Goal: Navigation & Orientation: Understand site structure

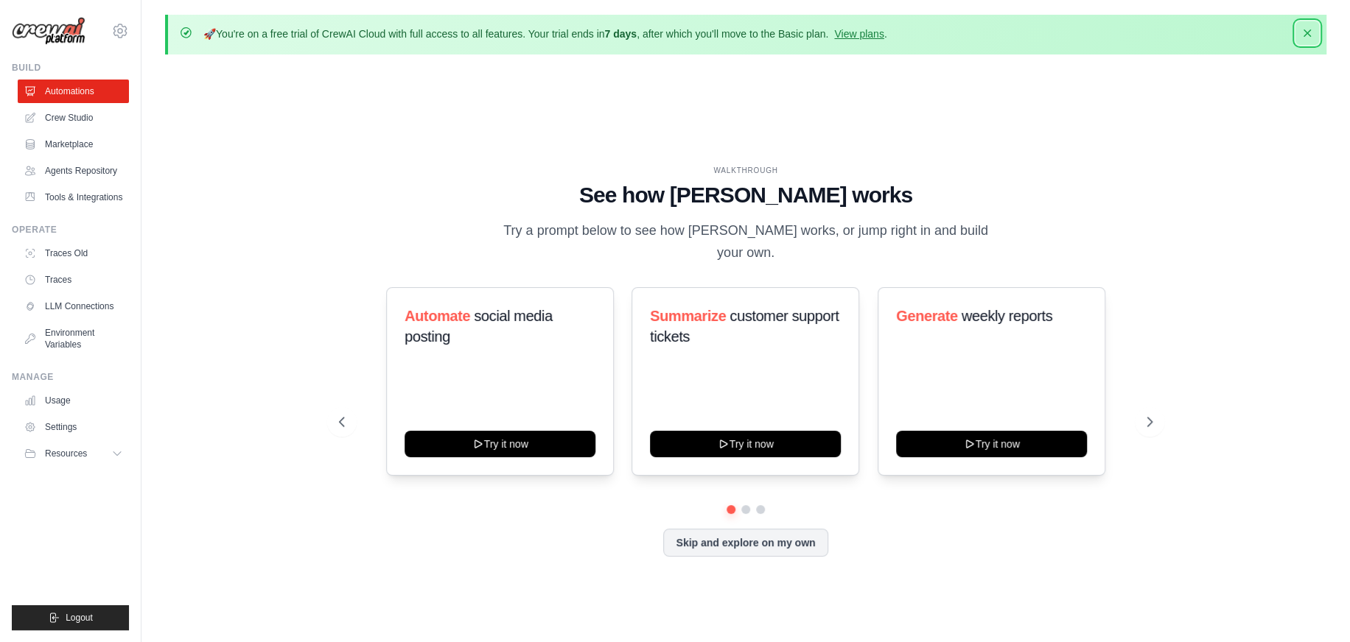
click at [1303, 37] on icon "button" at bounding box center [1306, 32] width 7 height 7
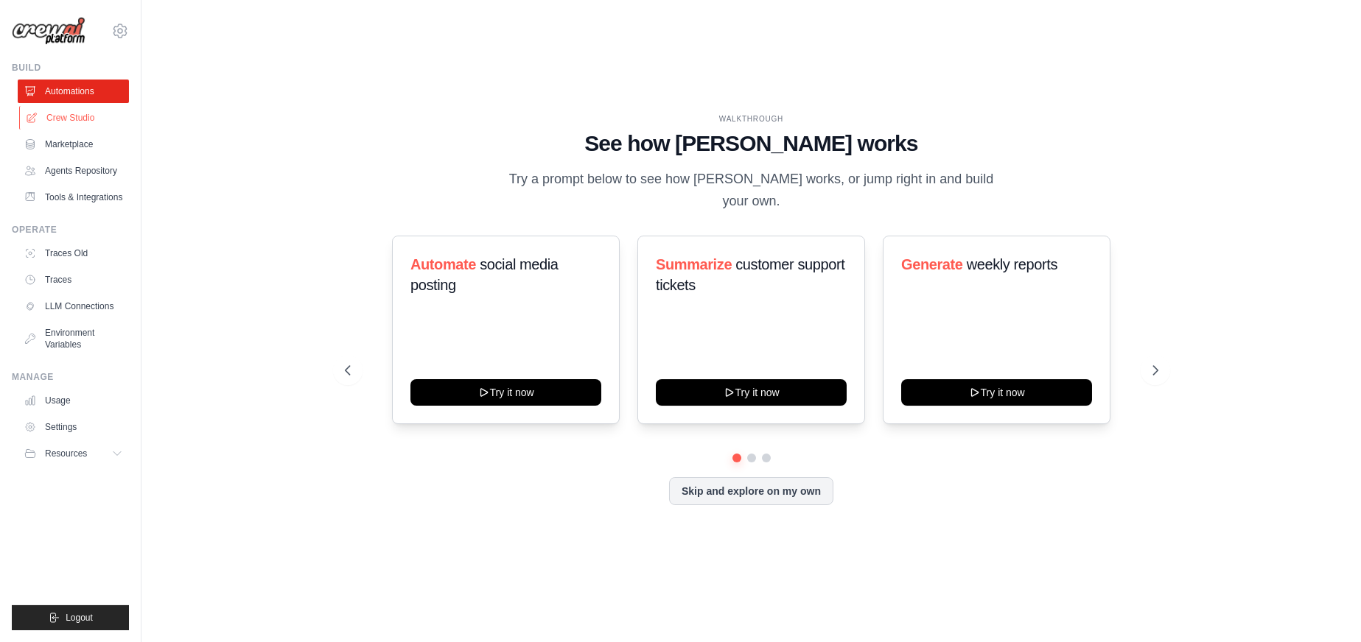
click at [96, 130] on link "Crew Studio" at bounding box center [74, 118] width 111 height 24
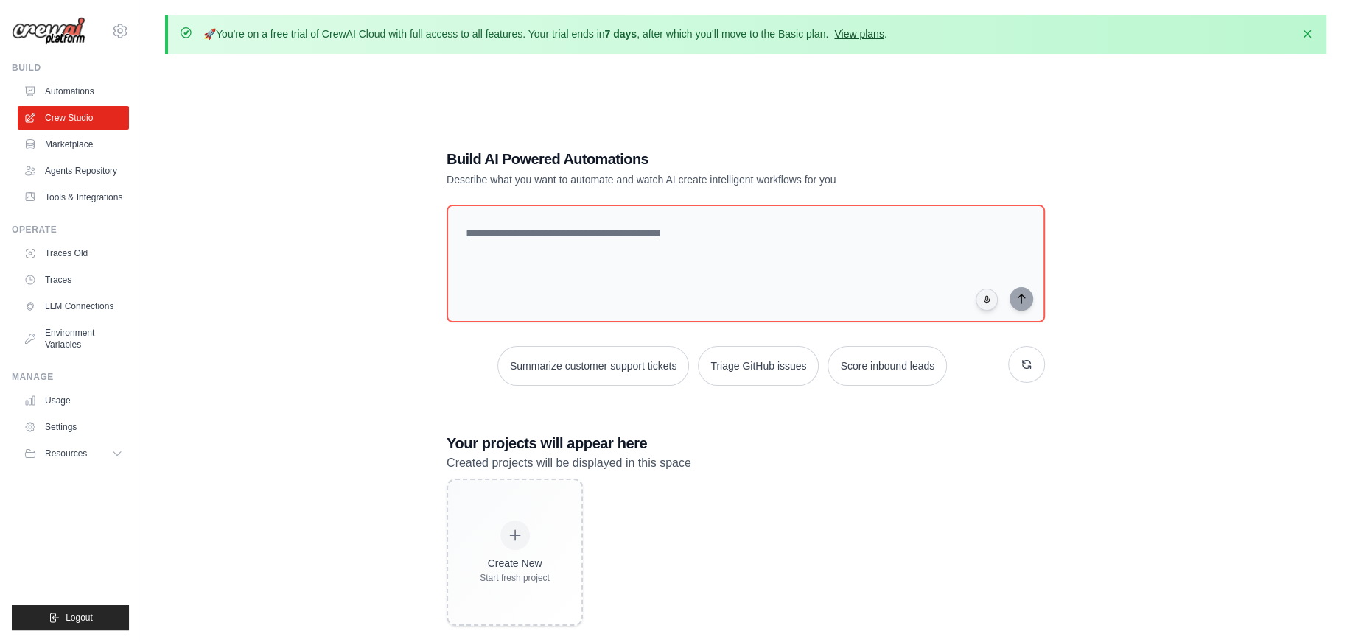
click at [883, 40] on link "View plans" at bounding box center [858, 34] width 49 height 12
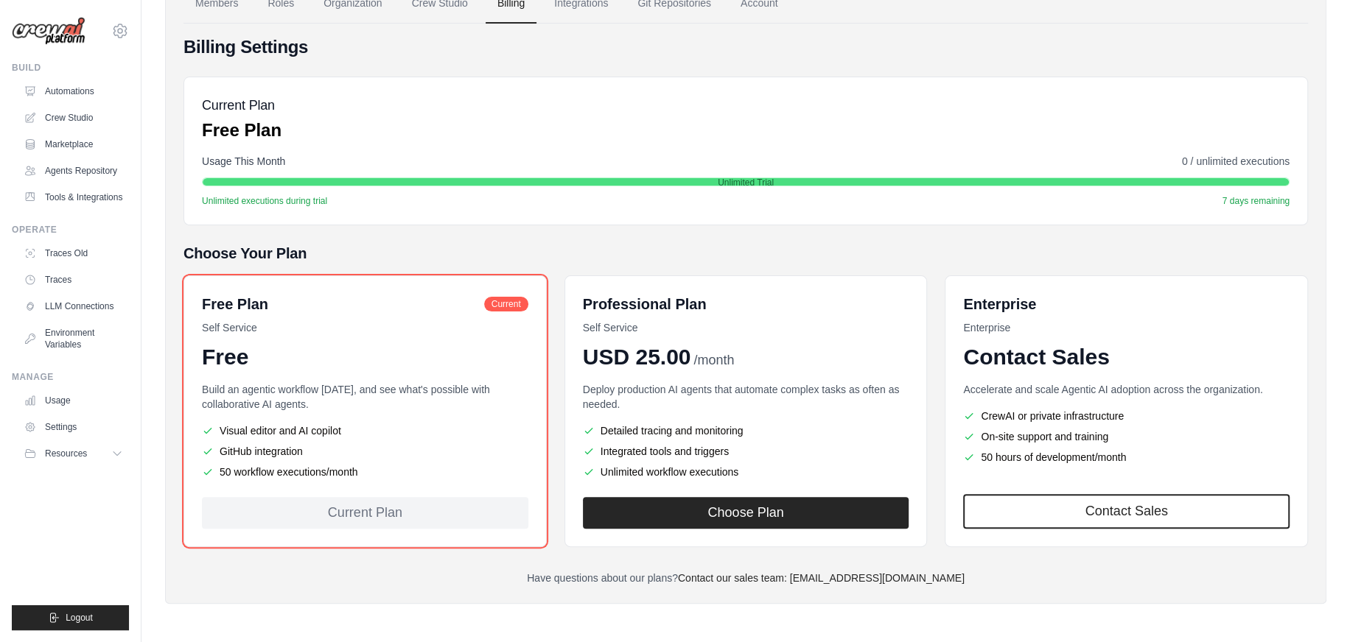
scroll to position [221, 0]
drag, startPoint x: 270, startPoint y: 451, endPoint x: 489, endPoint y: 451, distance: 218.8
click at [489, 412] on p "Build an agentic workflow today, and see what's possible with collaborative AI …" at bounding box center [365, 396] width 326 height 29
click at [125, 460] on icon at bounding box center [119, 454] width 12 height 12
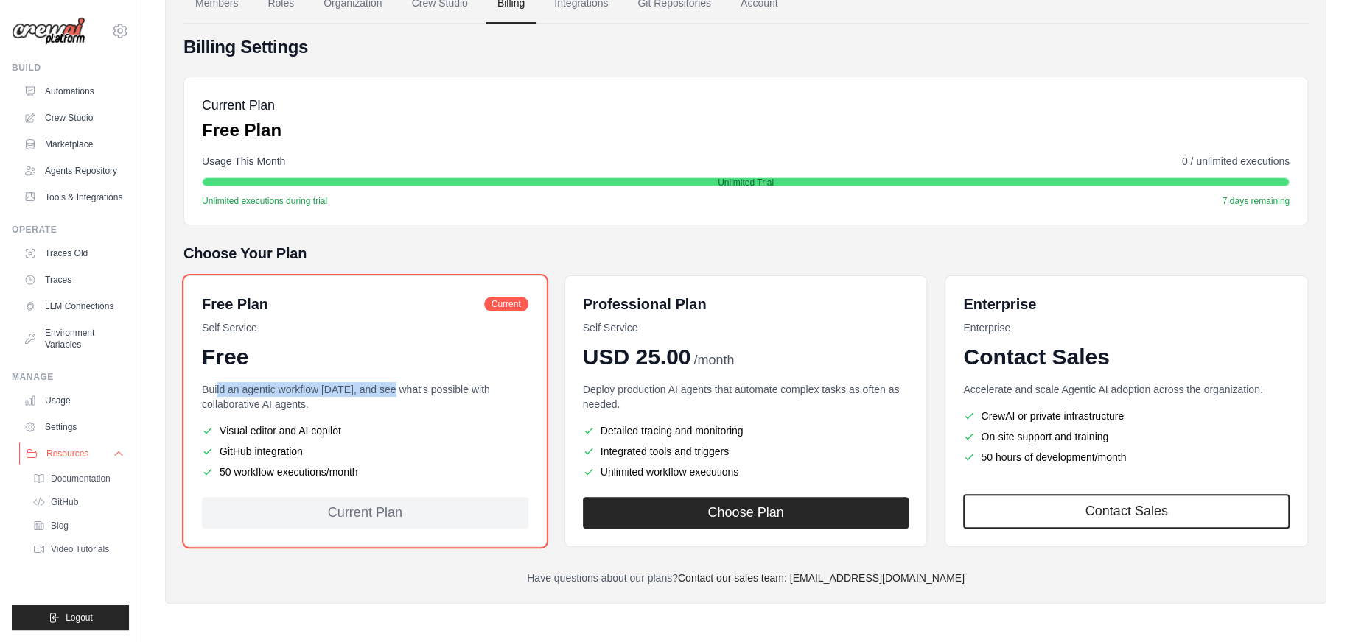
click at [125, 460] on icon at bounding box center [119, 454] width 12 height 12
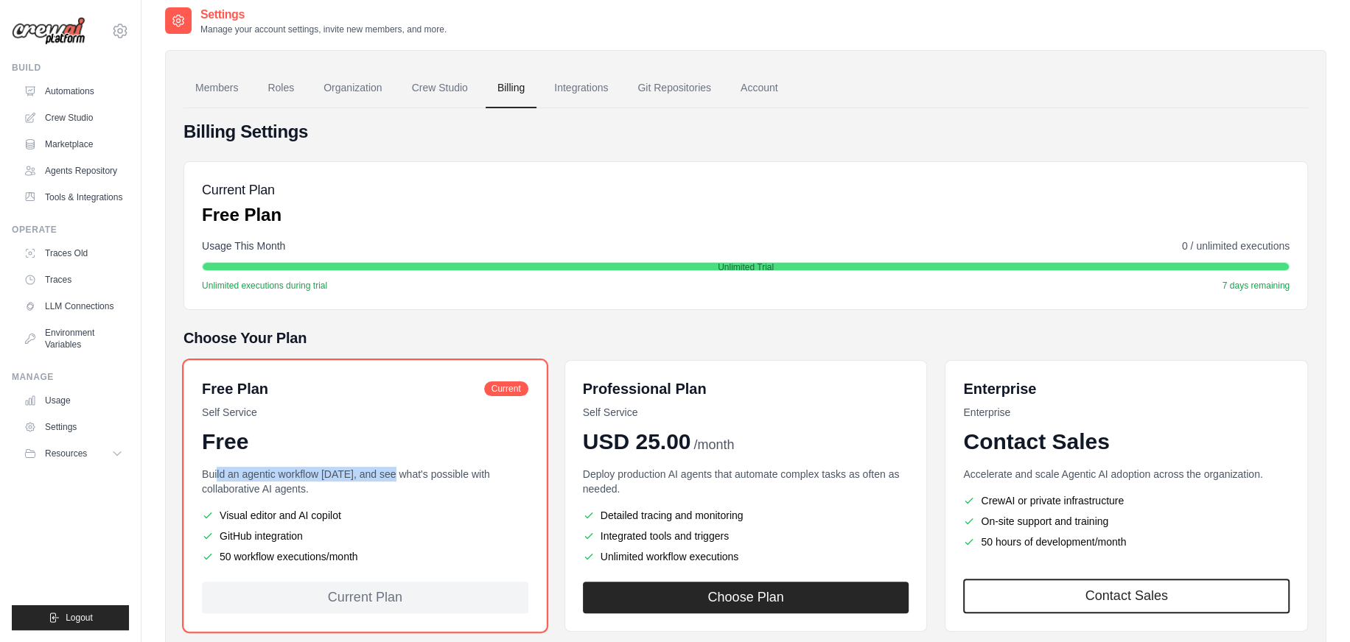
scroll to position [0, 0]
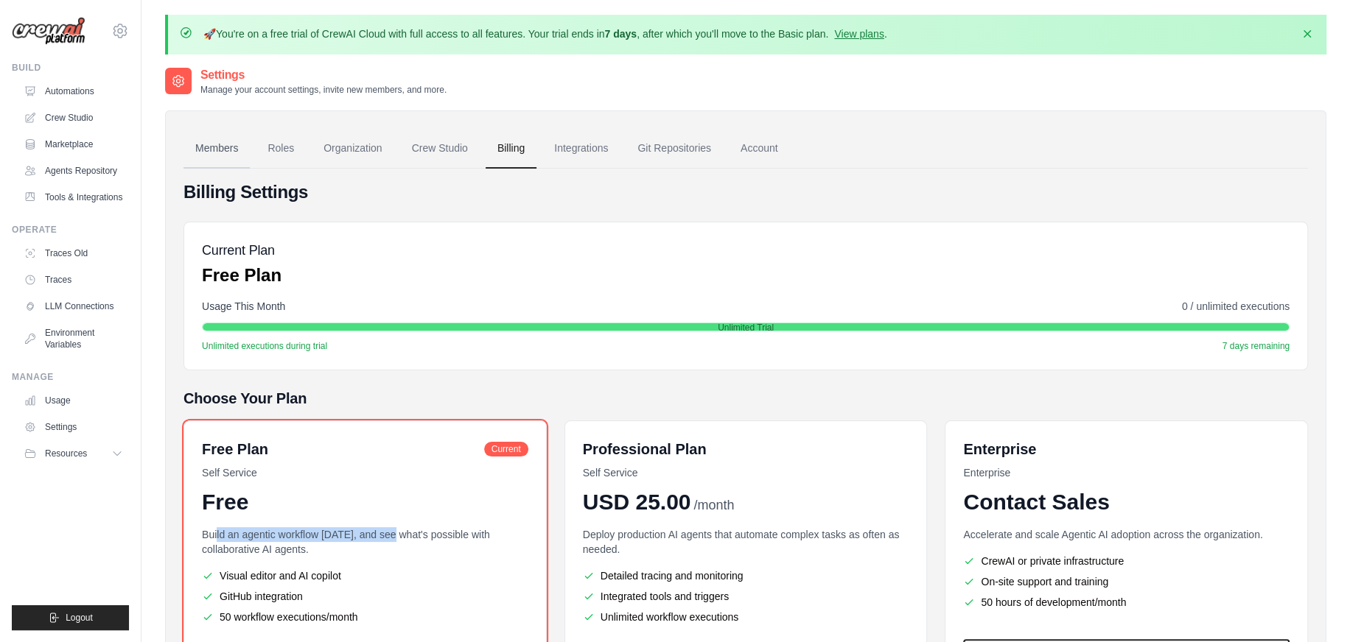
click at [250, 169] on link "Members" at bounding box center [216, 149] width 66 height 40
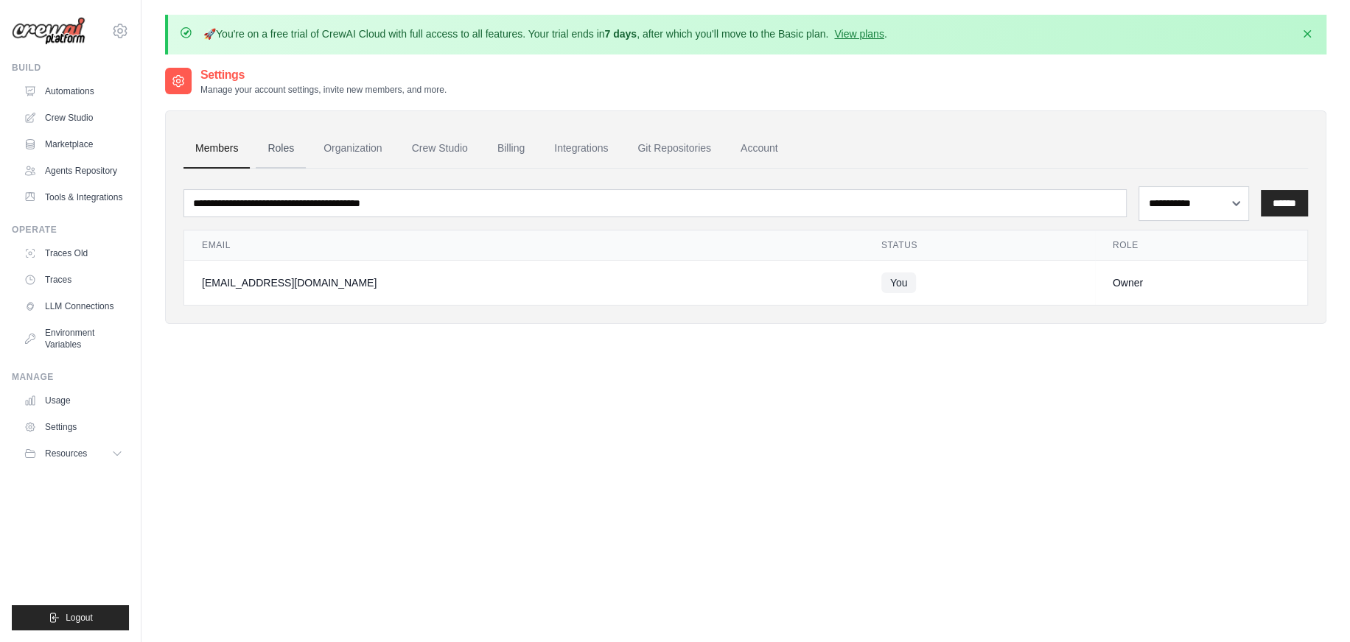
click at [306, 169] on link "Roles" at bounding box center [281, 149] width 50 height 40
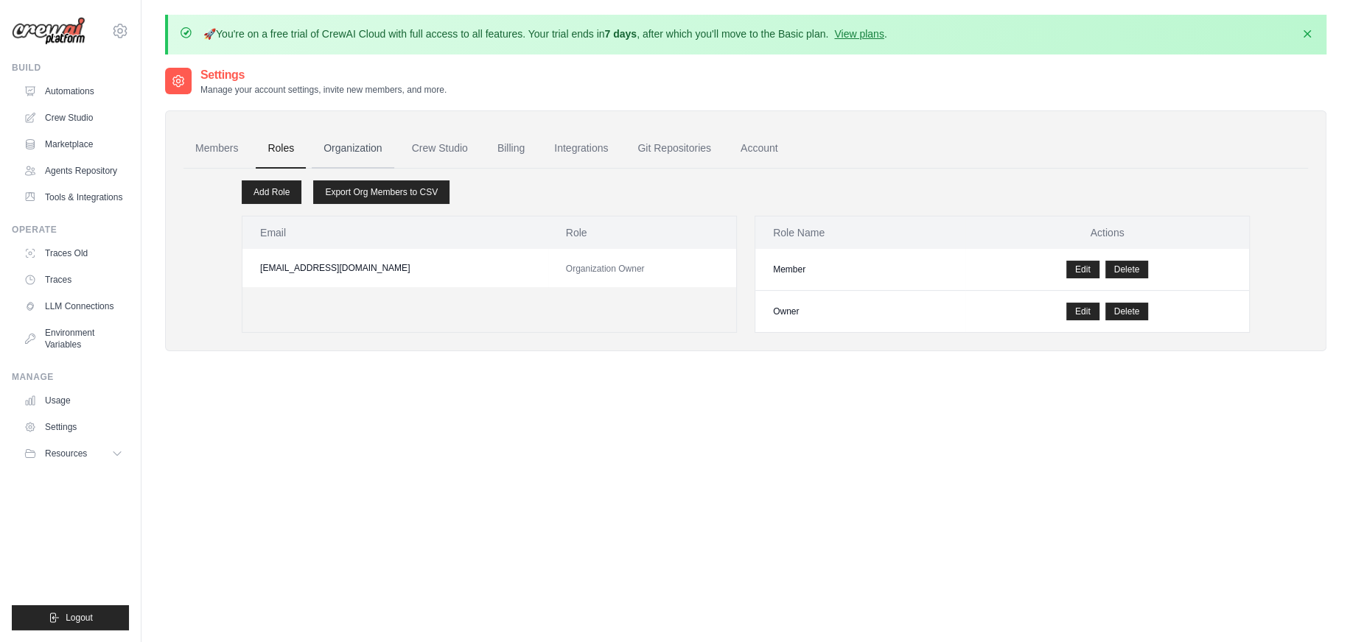
click at [393, 169] on link "Organization" at bounding box center [353, 149] width 82 height 40
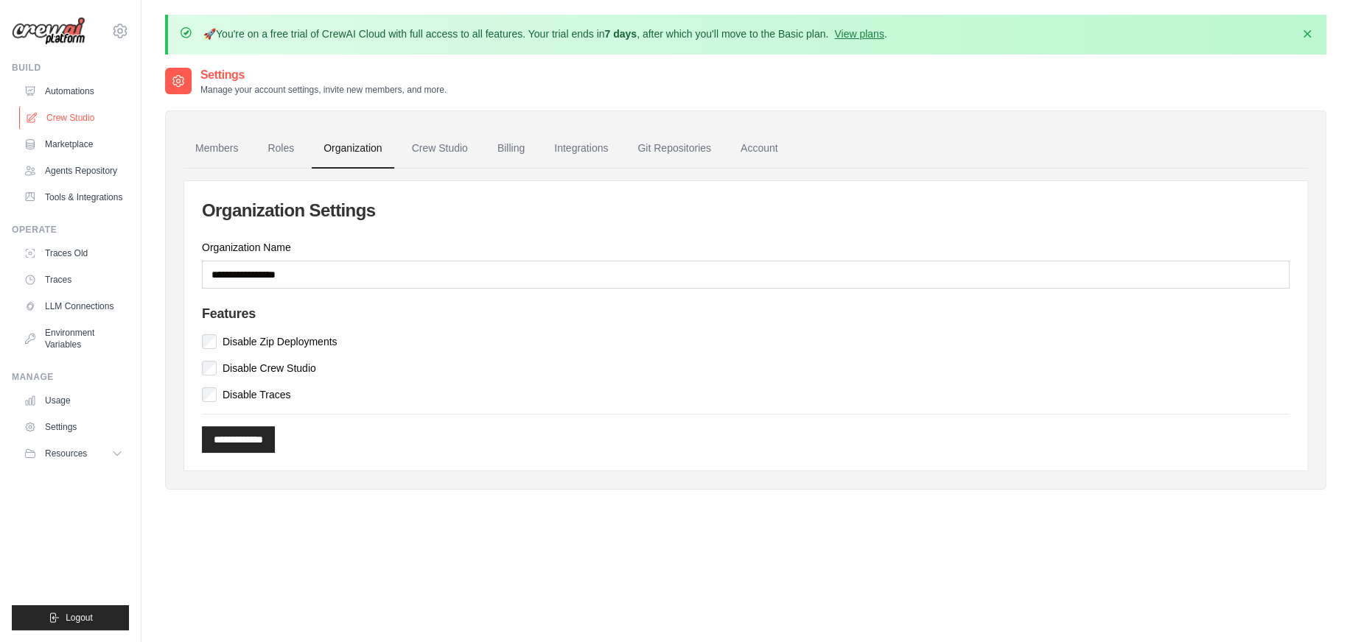
click at [85, 130] on link "Crew Studio" at bounding box center [74, 118] width 111 height 24
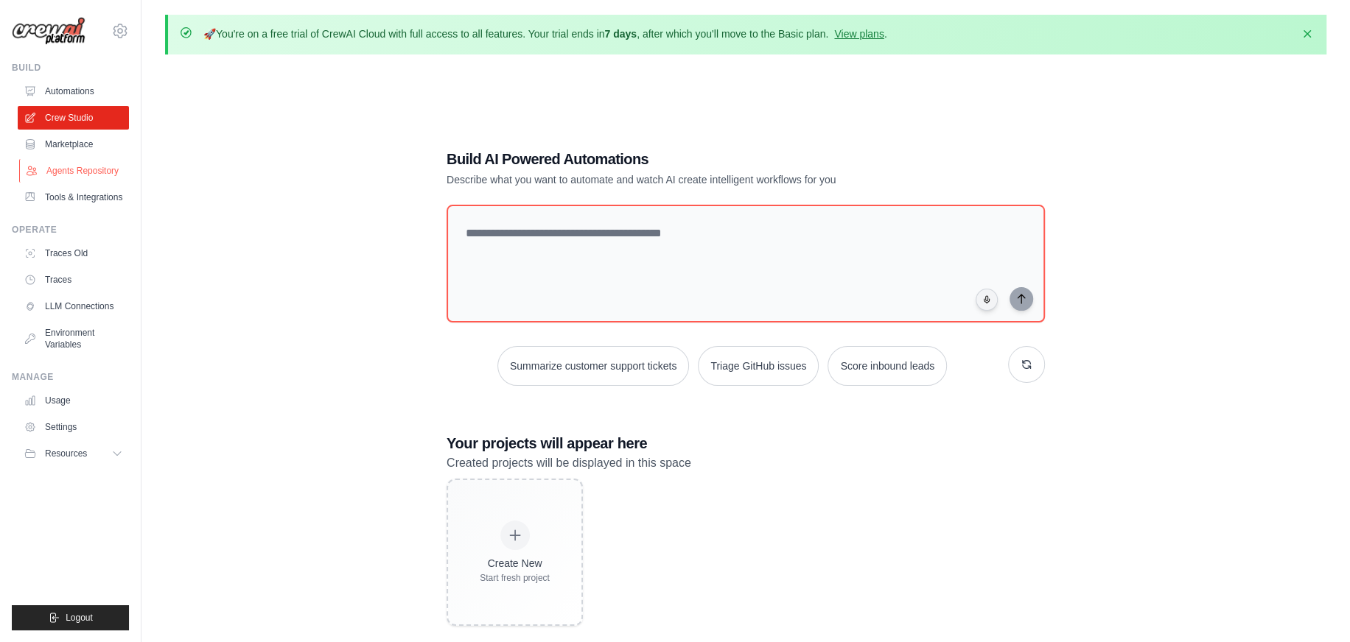
click at [90, 183] on link "Agents Repository" at bounding box center [74, 171] width 111 height 24
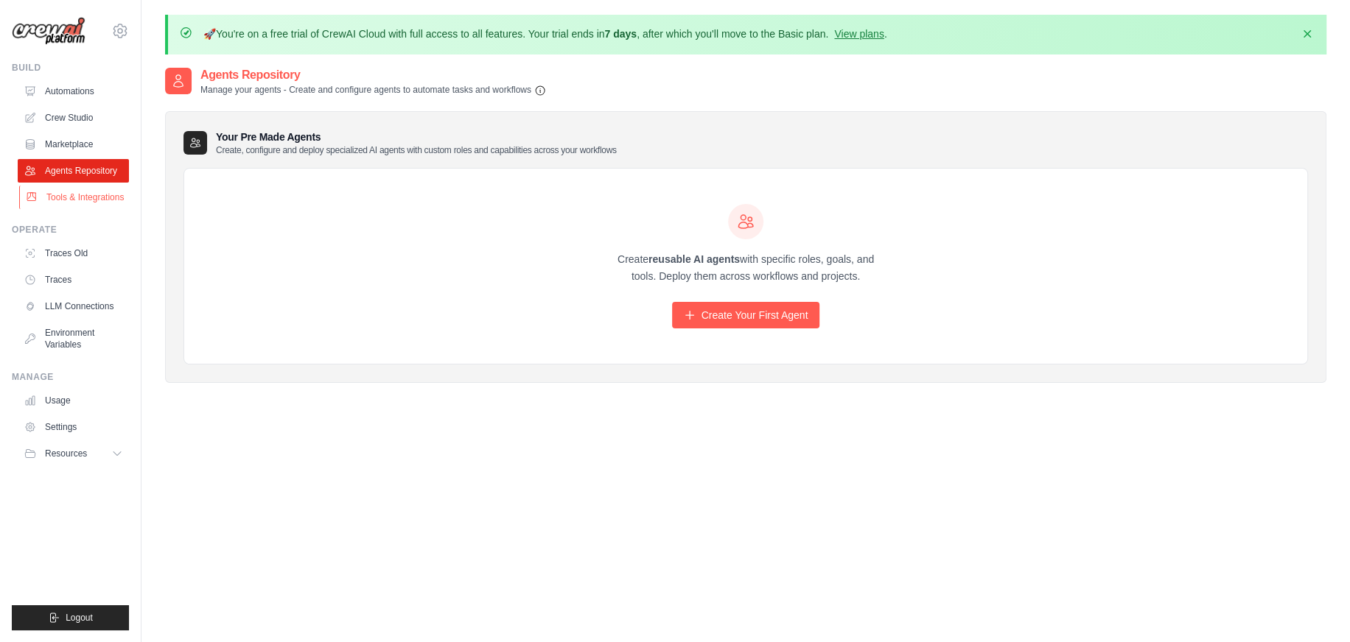
click at [84, 209] on link "Tools & Integrations" at bounding box center [74, 198] width 111 height 24
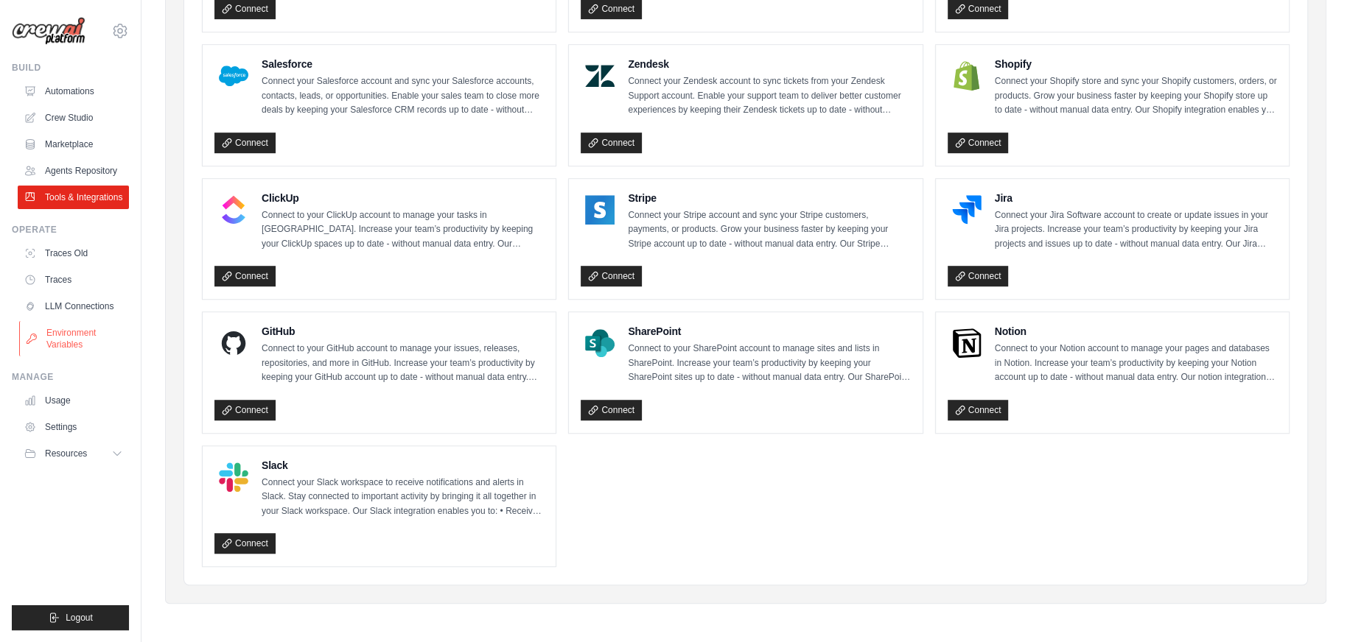
scroll to position [32, 0]
click at [102, 318] on link "LLM Connections" at bounding box center [74, 307] width 111 height 24
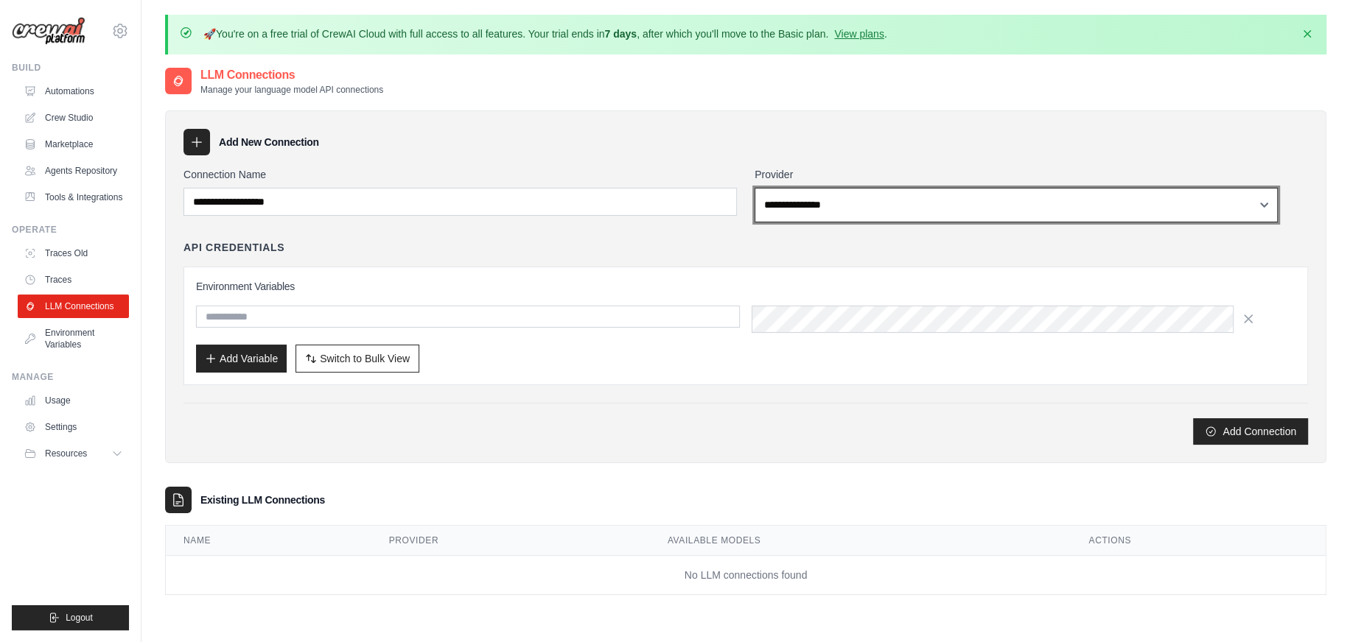
click at [908, 223] on select "**********" at bounding box center [1015, 205] width 523 height 35
select select "******"
click at [774, 223] on select "**********" at bounding box center [1015, 205] width 523 height 35
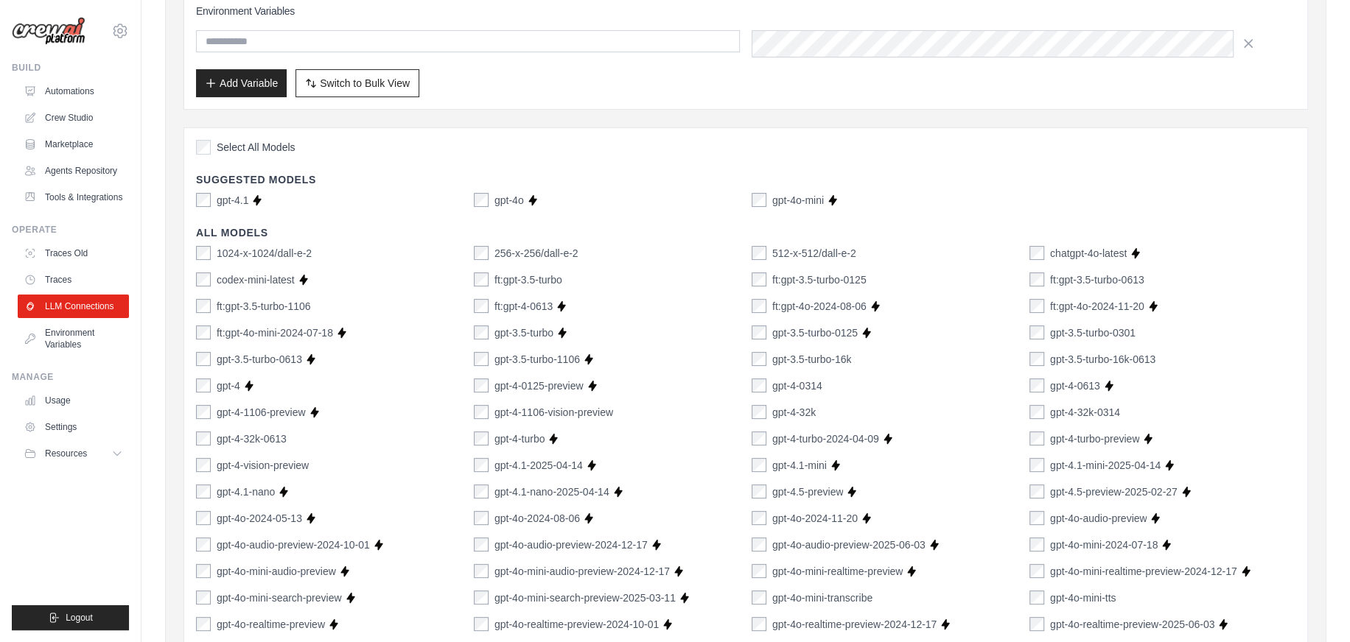
scroll to position [169, 0]
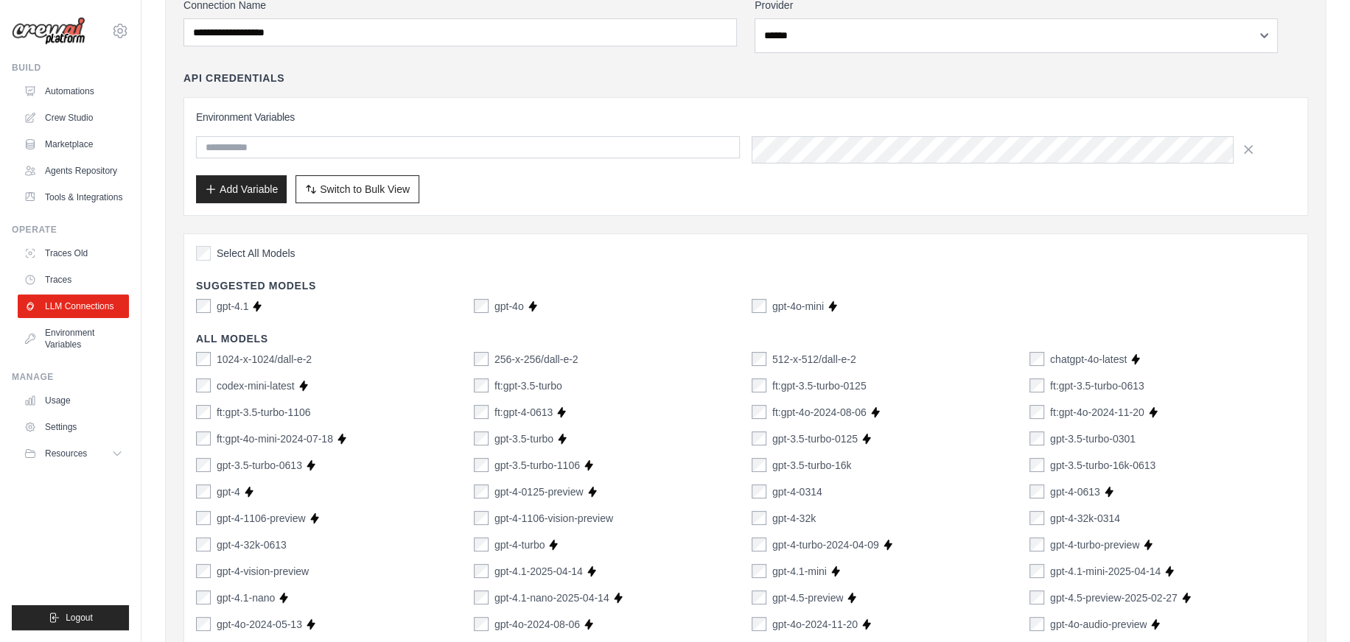
click at [259, 367] on div "1024-x-1024/dall-e-2" at bounding box center [254, 359] width 116 height 15
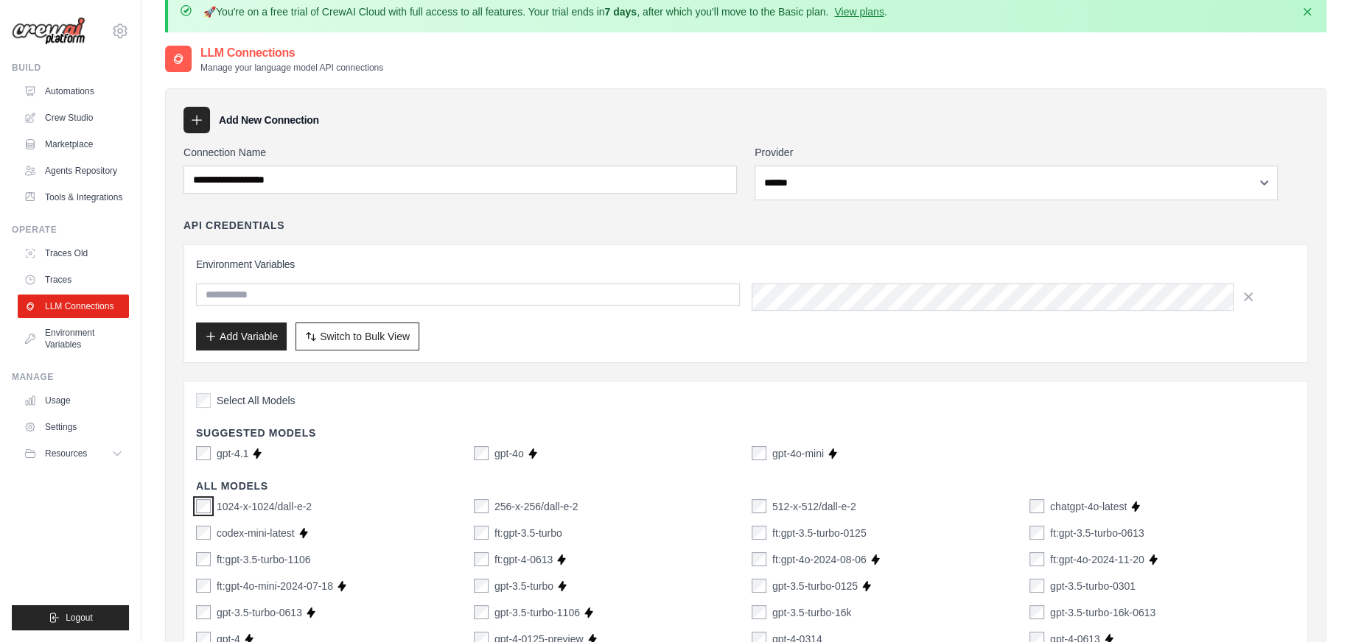
scroll to position [32, 0]
click at [127, 466] on button "Resources" at bounding box center [74, 454] width 111 height 24
click at [88, 556] on span "Video Tutorials" at bounding box center [81, 550] width 58 height 12
click at [82, 321] on link "Environment Variables" at bounding box center [74, 338] width 111 height 35
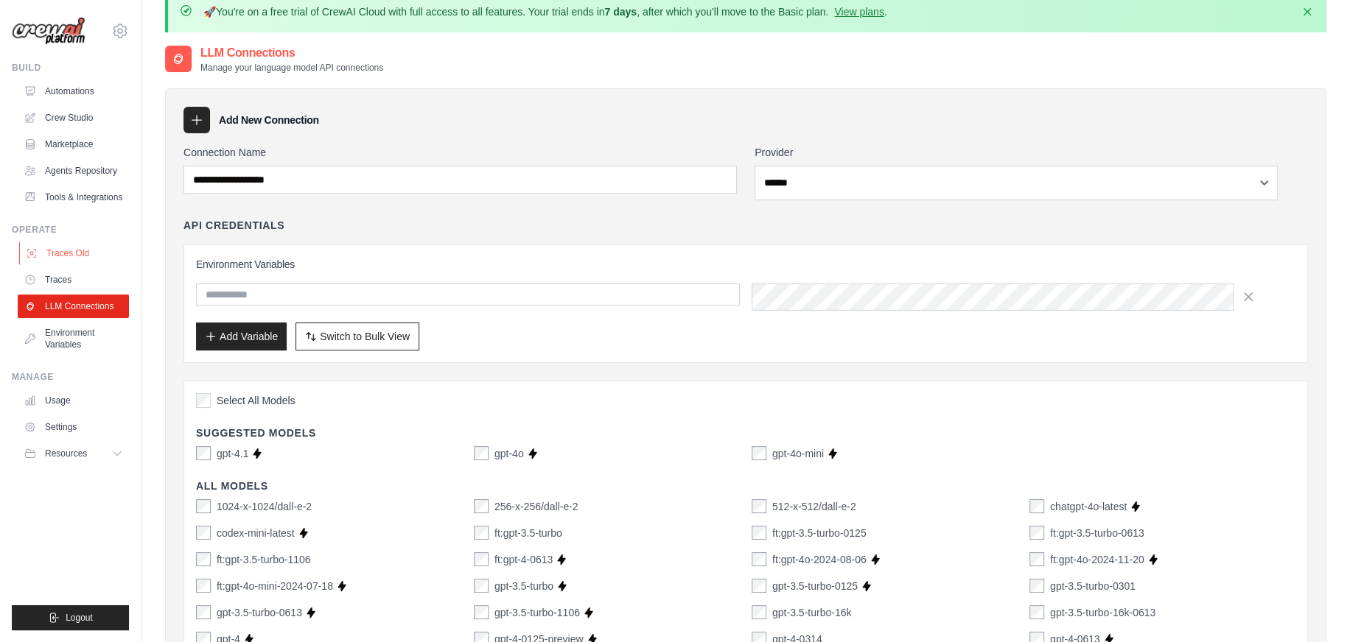
scroll to position [32, 0]
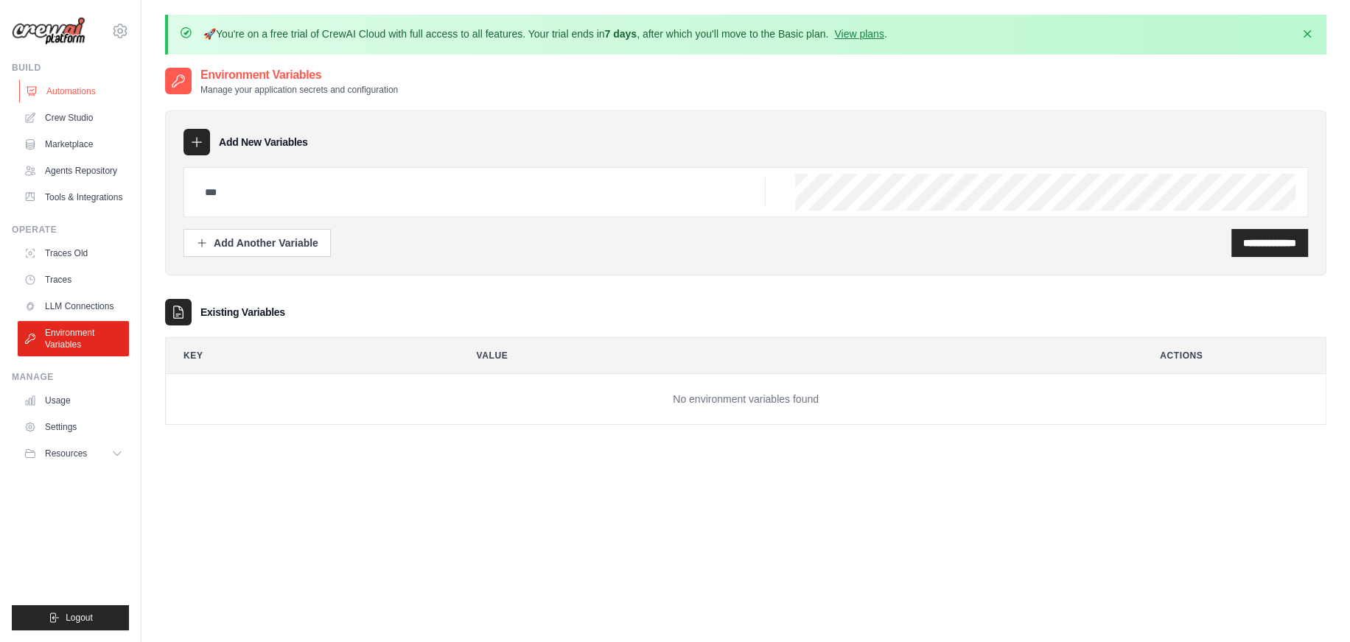
click at [94, 103] on link "Automations" at bounding box center [74, 92] width 111 height 24
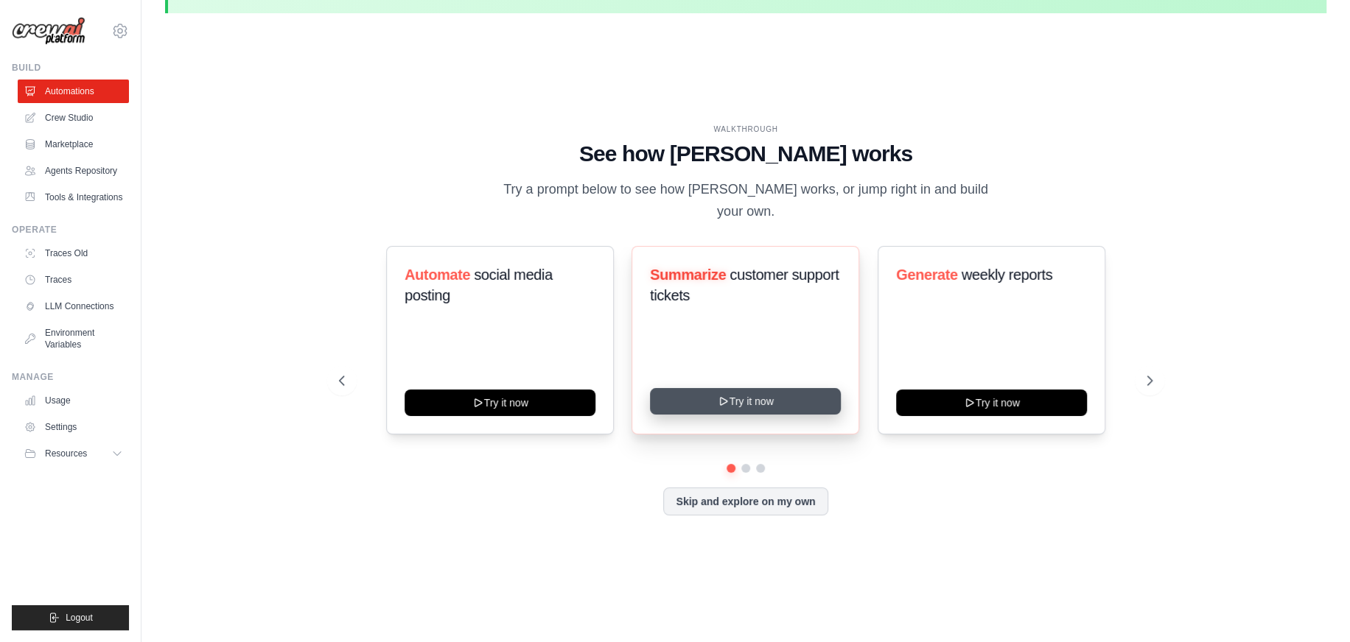
scroll to position [64, 0]
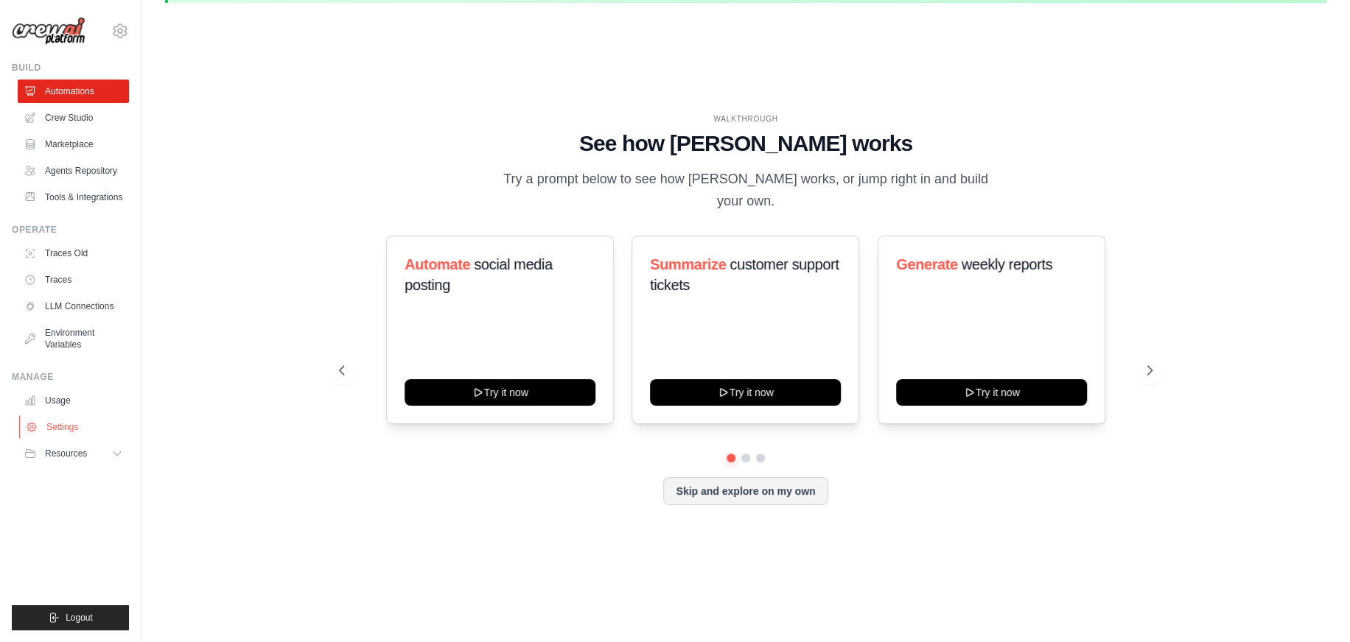
click at [75, 439] on link "Settings" at bounding box center [74, 428] width 111 height 24
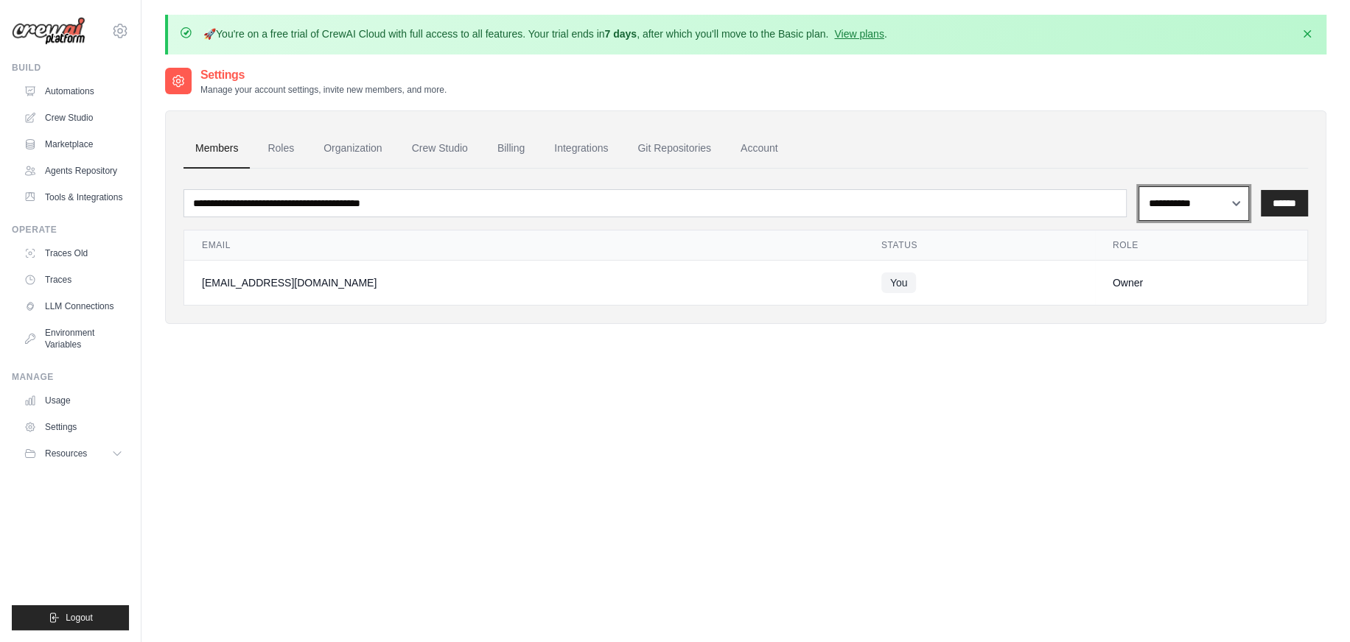
click at [1208, 221] on select "**********" at bounding box center [1193, 203] width 111 height 35
click at [306, 169] on link "Roles" at bounding box center [281, 149] width 50 height 40
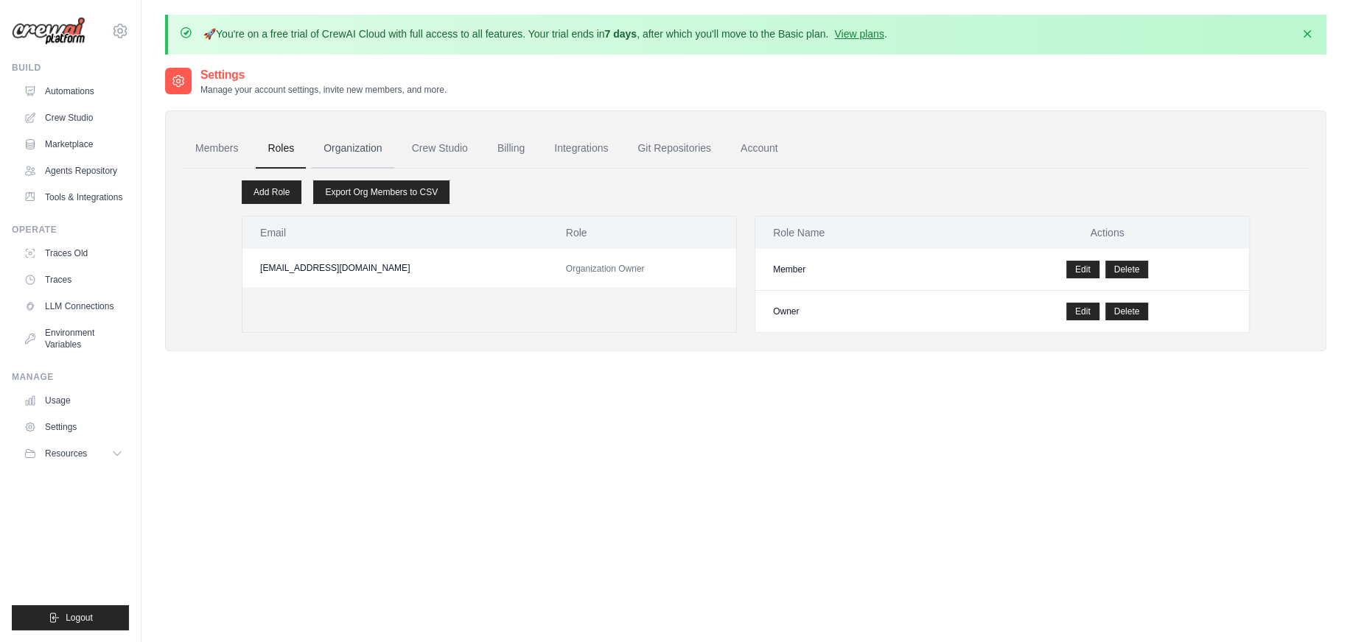
click at [393, 169] on link "Organization" at bounding box center [353, 149] width 82 height 40
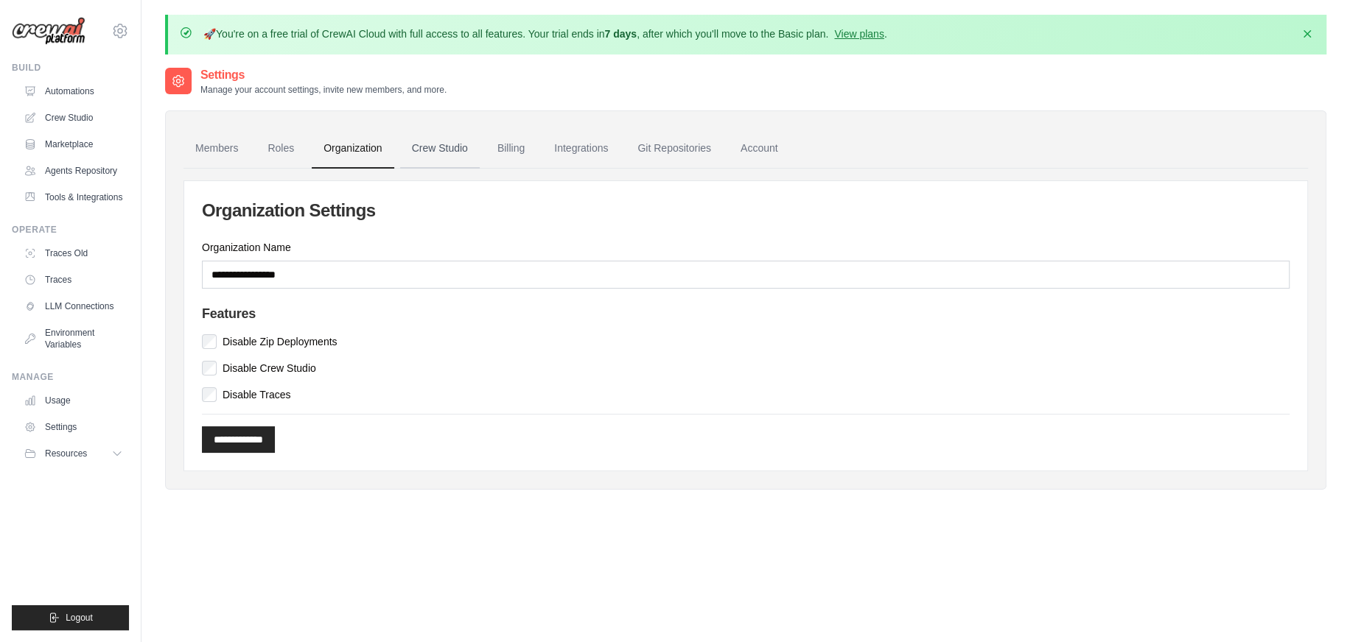
click at [480, 169] on link "Crew Studio" at bounding box center [440, 149] width 80 height 40
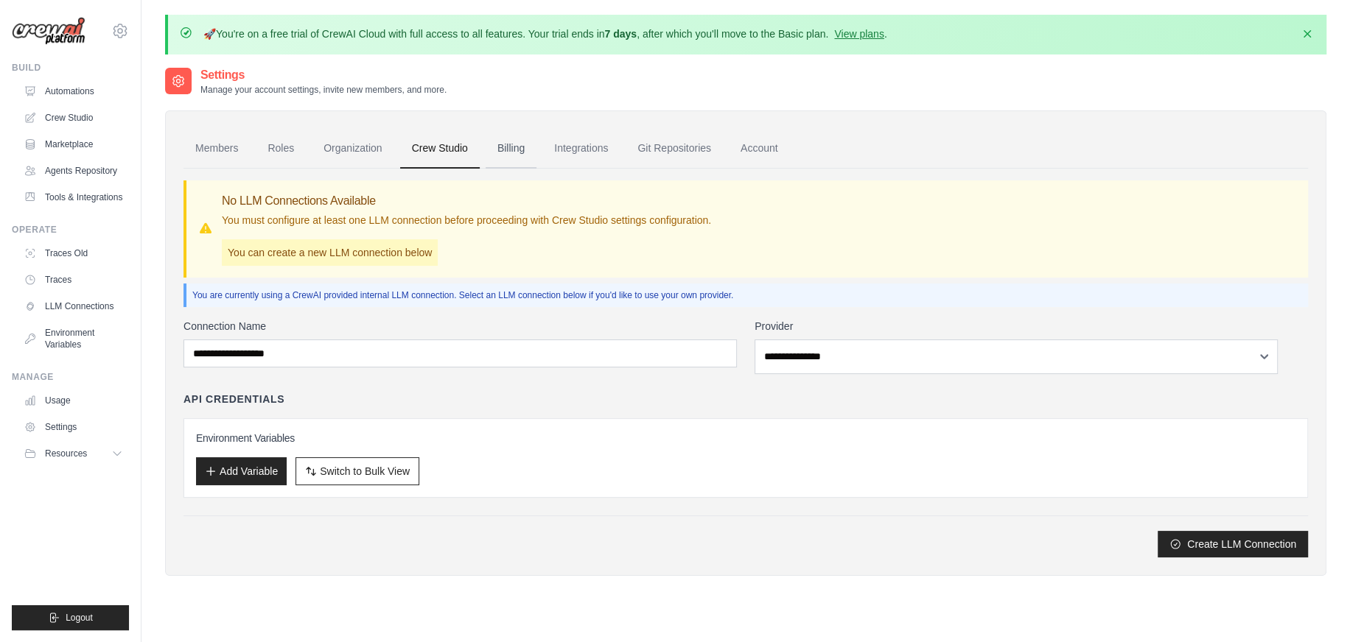
click at [536, 169] on link "Billing" at bounding box center [511, 149] width 51 height 40
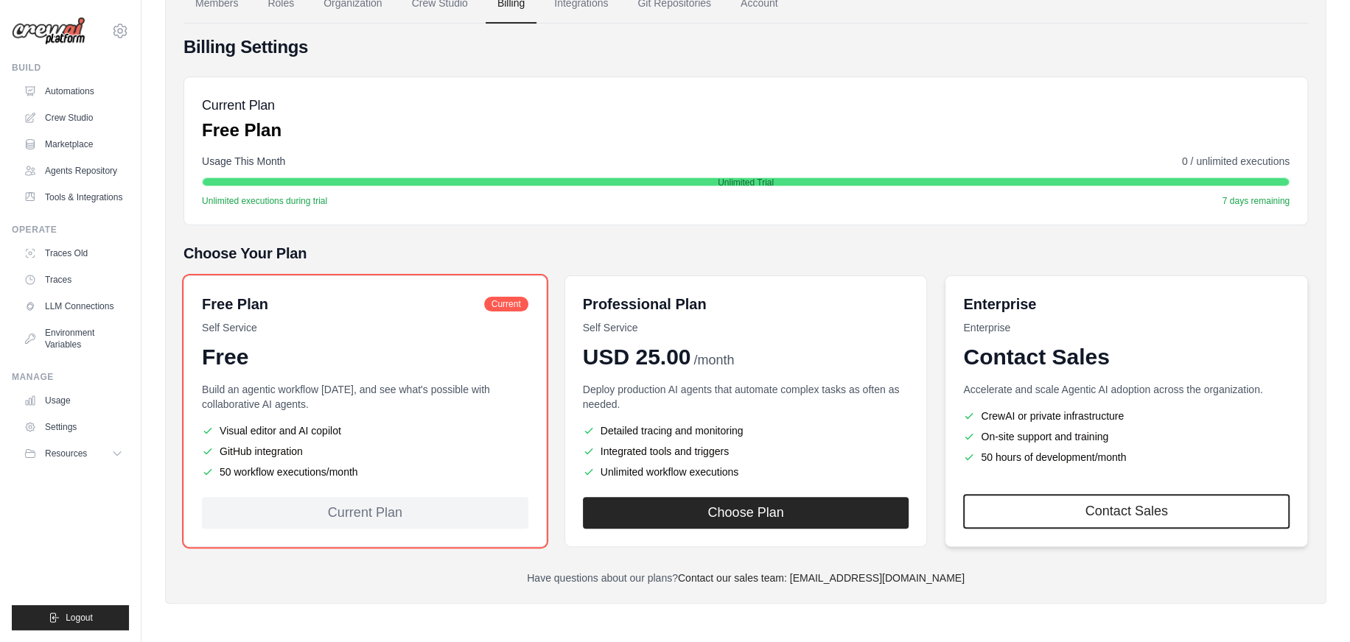
scroll to position [295, 0]
drag, startPoint x: 259, startPoint y: 380, endPoint x: 515, endPoint y: 380, distance: 255.7
click at [515, 382] on p "Build an agentic workflow [DATE], and see what's possible with collaborative AI…" at bounding box center [365, 396] width 326 height 29
click at [324, 390] on p "Build an agentic workflow [DATE], and see what's possible with collaborative AI…" at bounding box center [365, 396] width 326 height 29
drag, startPoint x: 284, startPoint y: 393, endPoint x: 401, endPoint y: 392, distance: 117.2
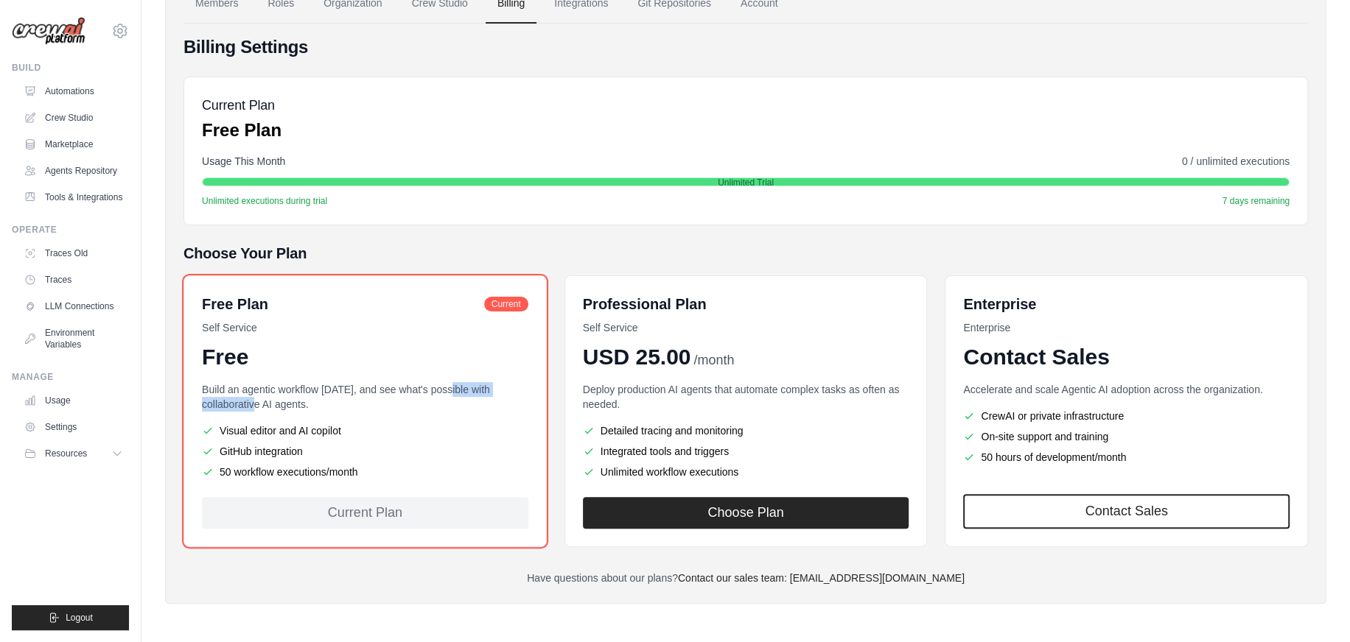
click at [401, 391] on p "Build an agentic workflow [DATE], and see what's possible with collaborative AI…" at bounding box center [365, 396] width 326 height 29
drag, startPoint x: 277, startPoint y: 477, endPoint x: 384, endPoint y: 476, distance: 106.8
click at [384, 476] on li "50 workflow executions/month" at bounding box center [365, 472] width 326 height 15
drag, startPoint x: 288, startPoint y: 423, endPoint x: 410, endPoint y: 421, distance: 121.6
click at [410, 424] on li "Visual editor and AI copilot" at bounding box center [365, 431] width 326 height 15
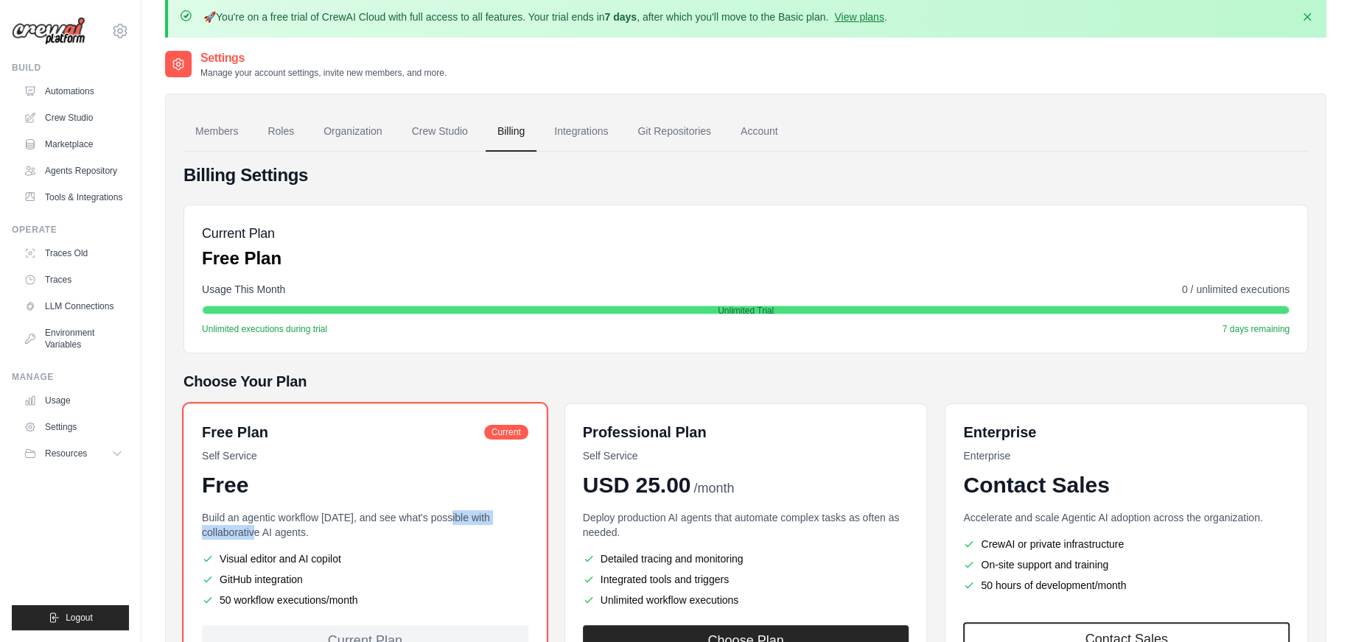
scroll to position [0, 0]
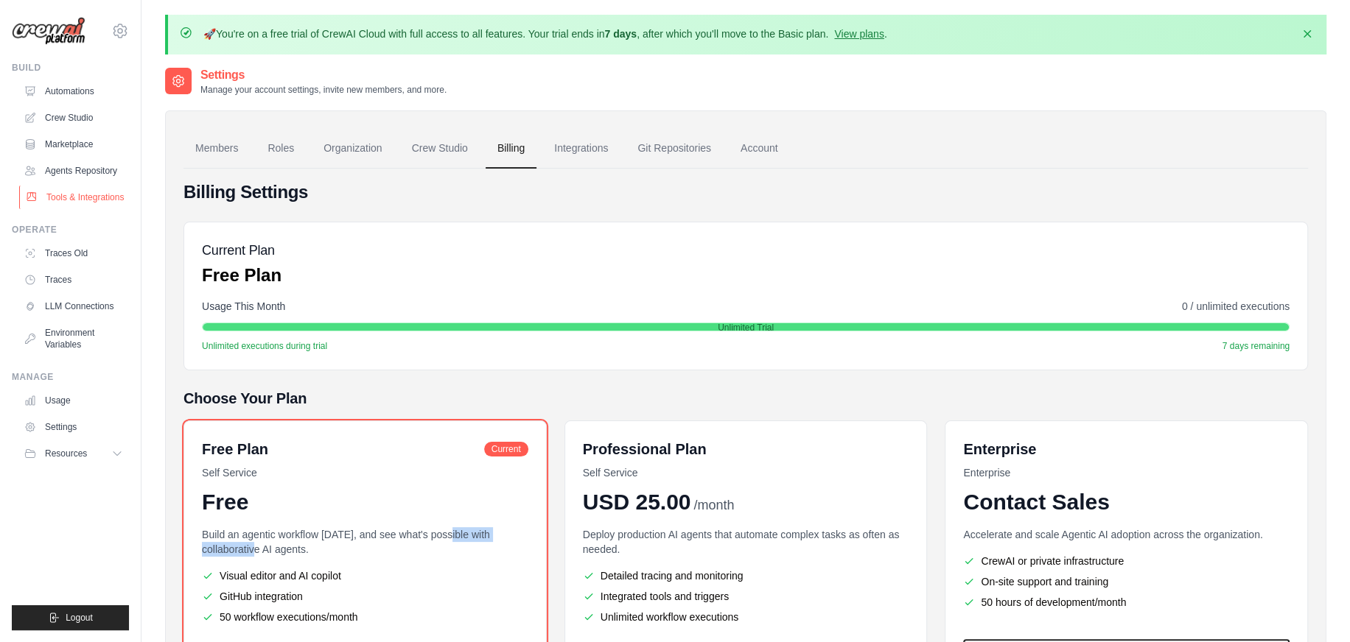
click at [84, 209] on link "Tools & Integrations" at bounding box center [74, 198] width 111 height 24
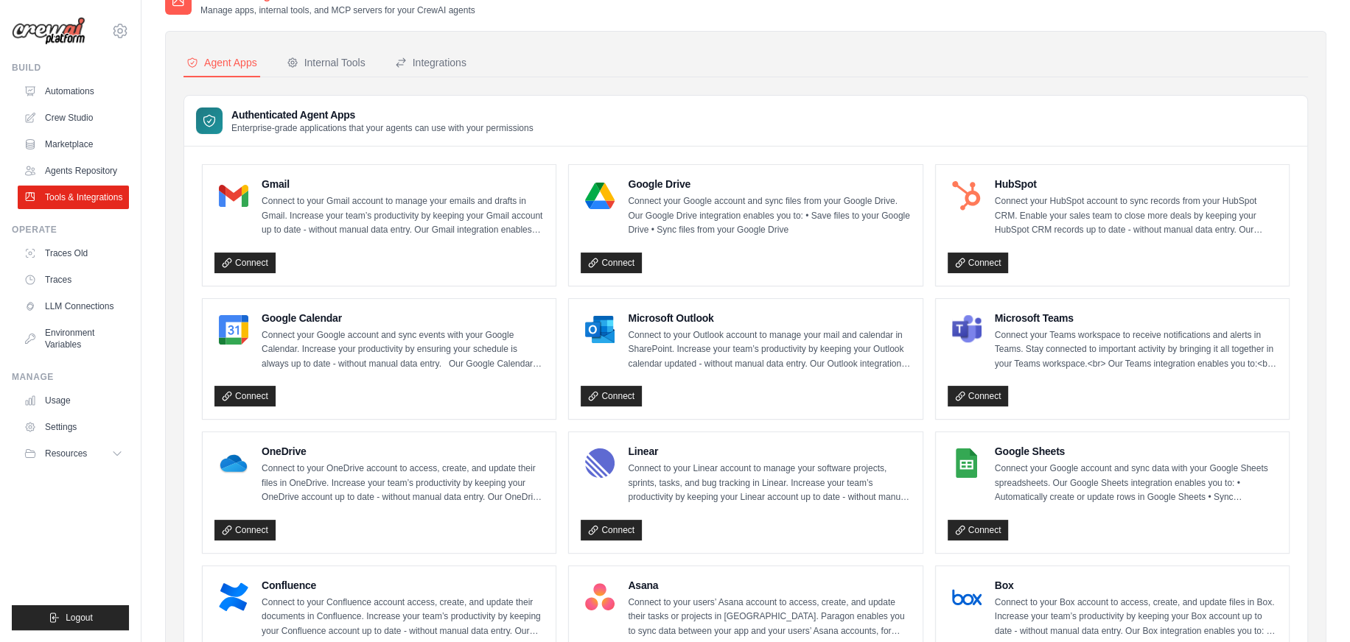
scroll to position [74, 0]
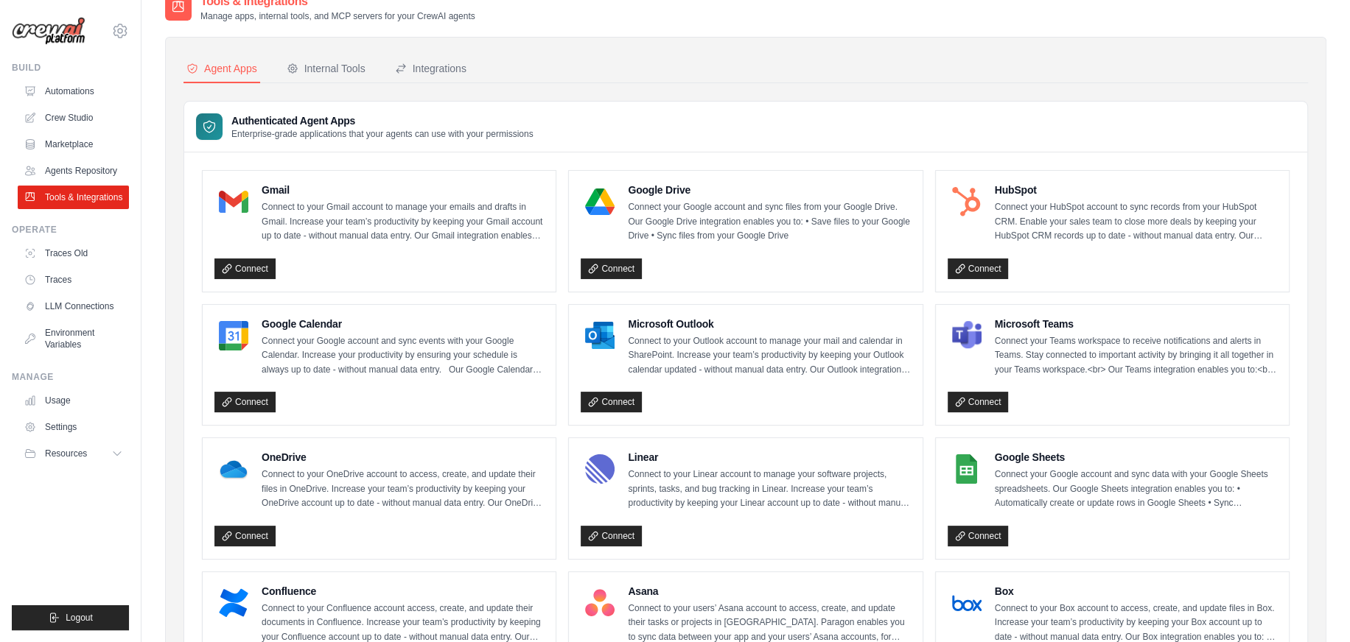
click at [986, 355] on div at bounding box center [967, 336] width 38 height 38
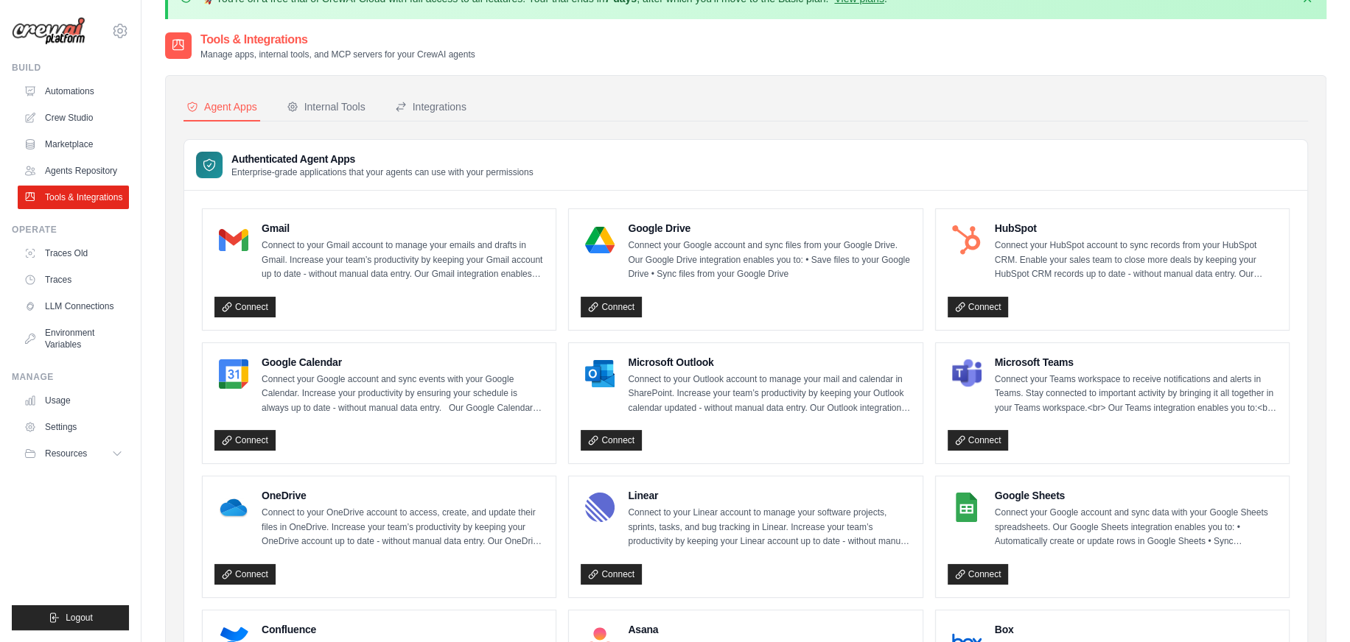
scroll to position [0, 0]
